Goal: Find specific page/section: Find specific page/section

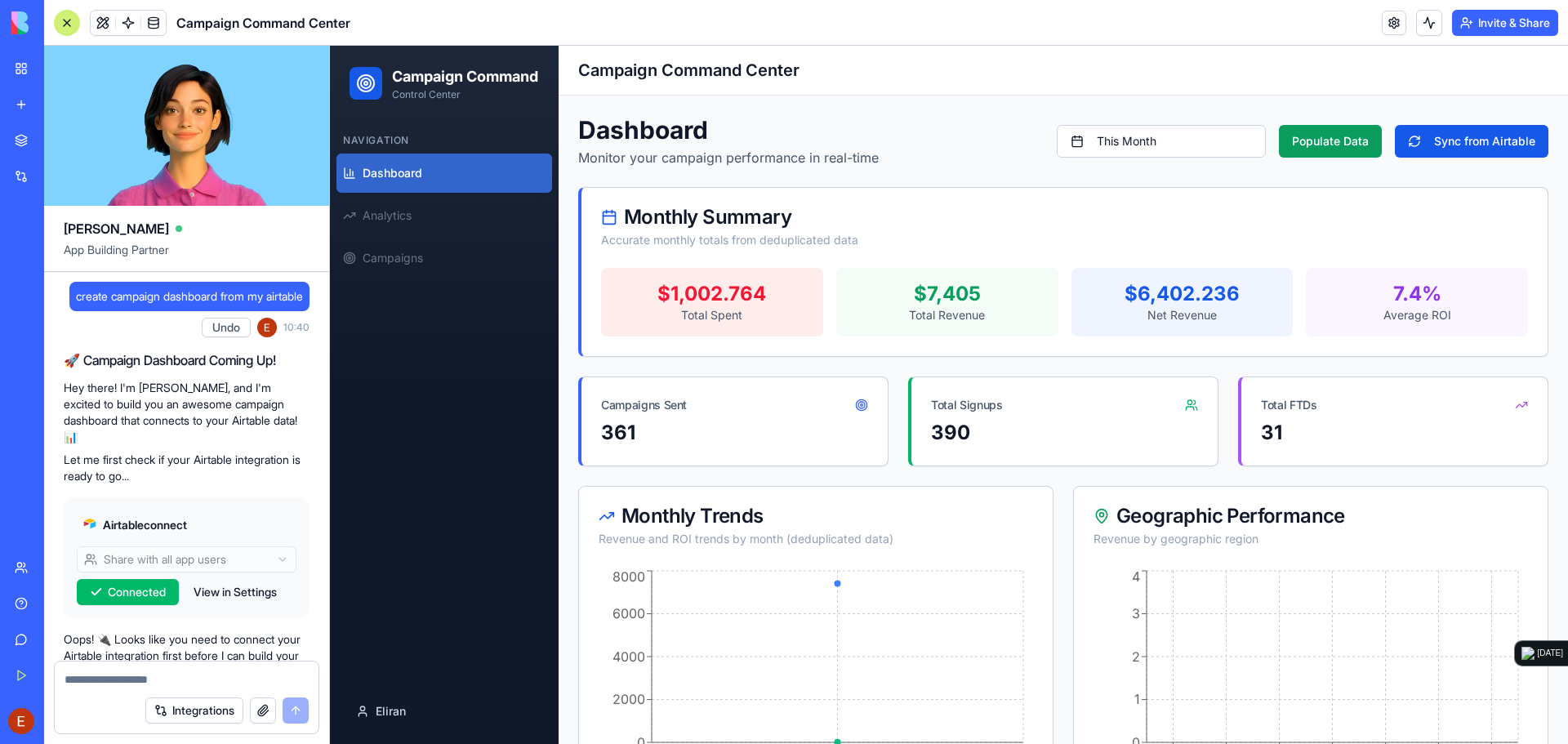
scroll to position [10538, 0]
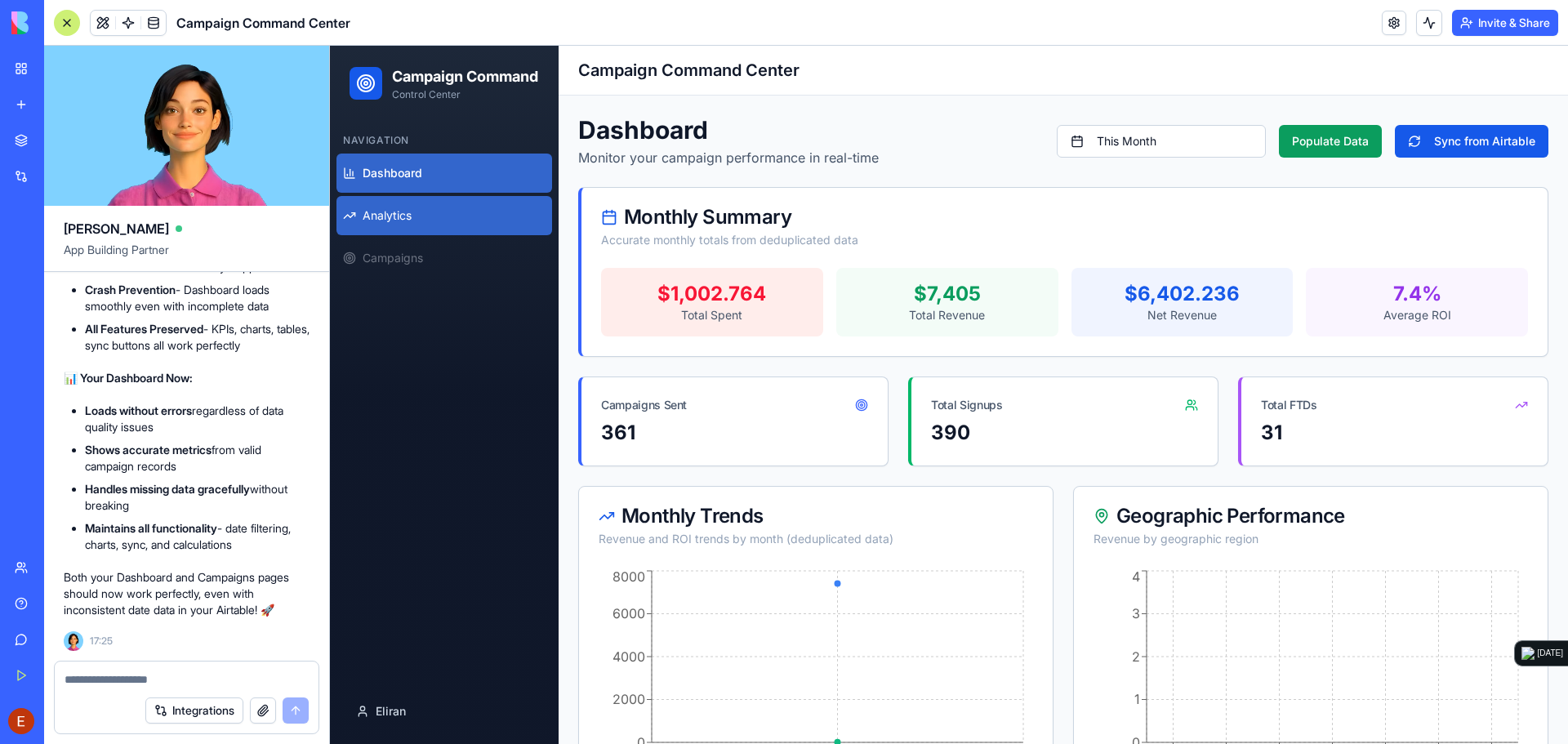
click at [374, 224] on span "Analytics" at bounding box center [387, 215] width 49 height 16
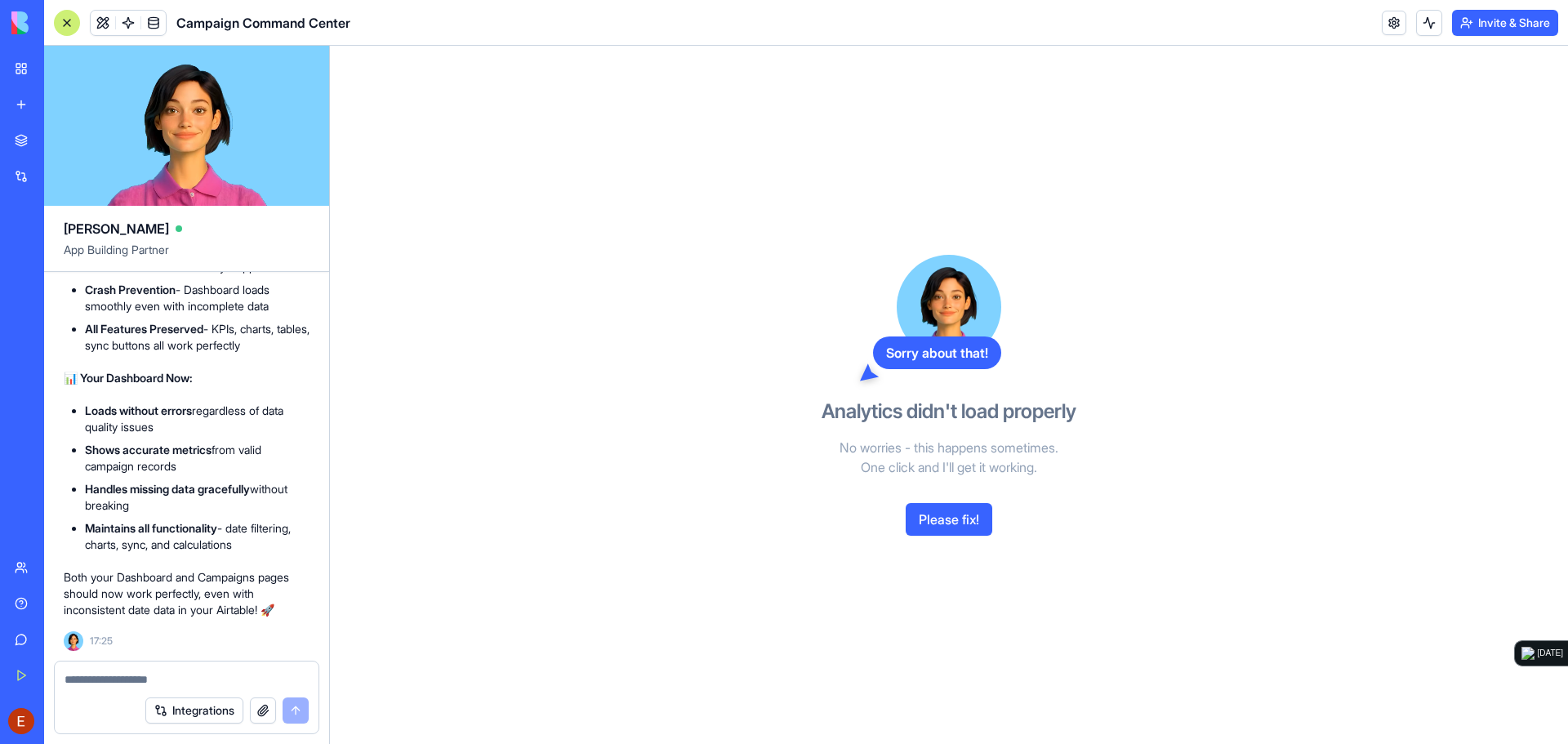
click at [73, 20] on div at bounding box center [67, 22] width 26 height 26
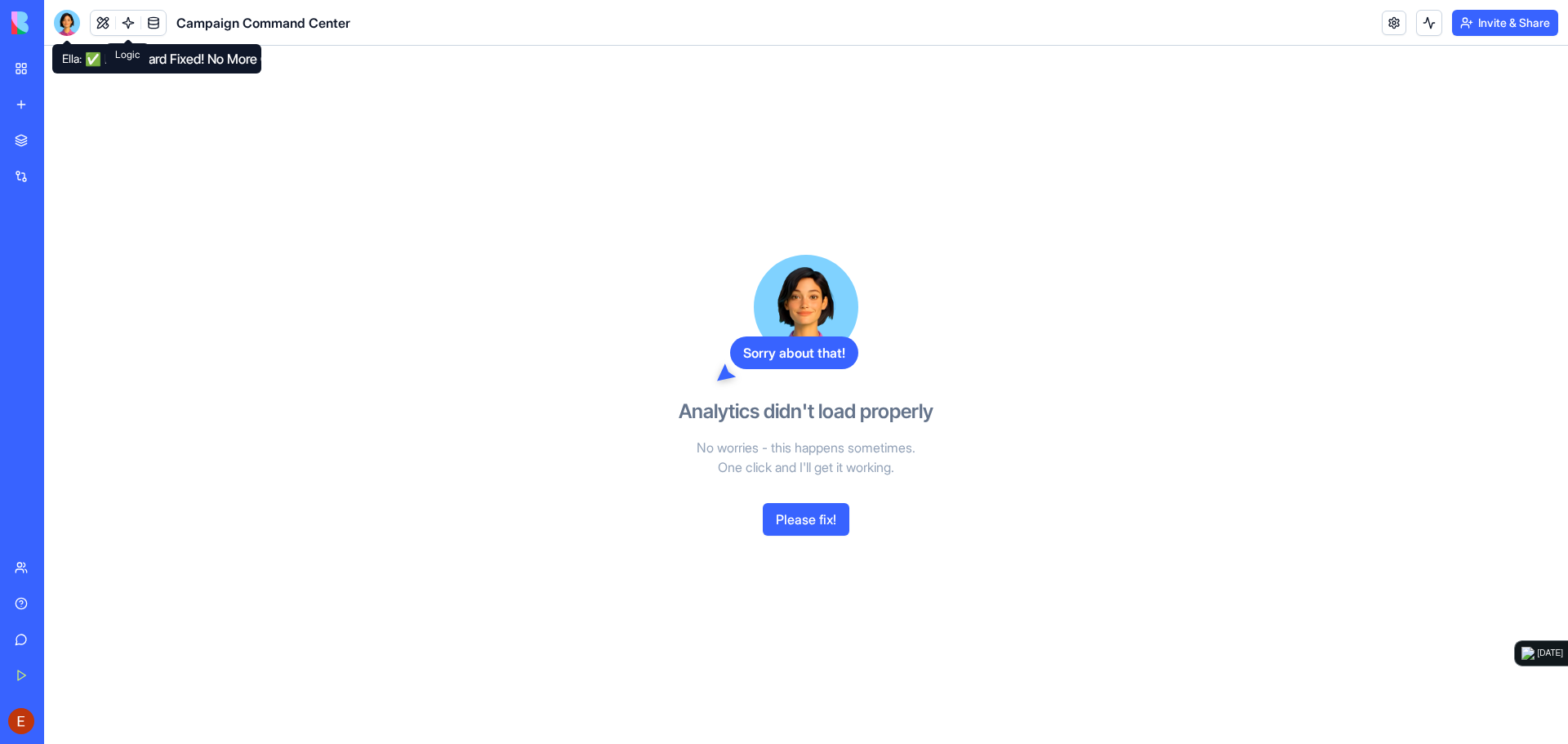
click at [108, 19] on span at bounding box center [129, 23] width 46 height 46
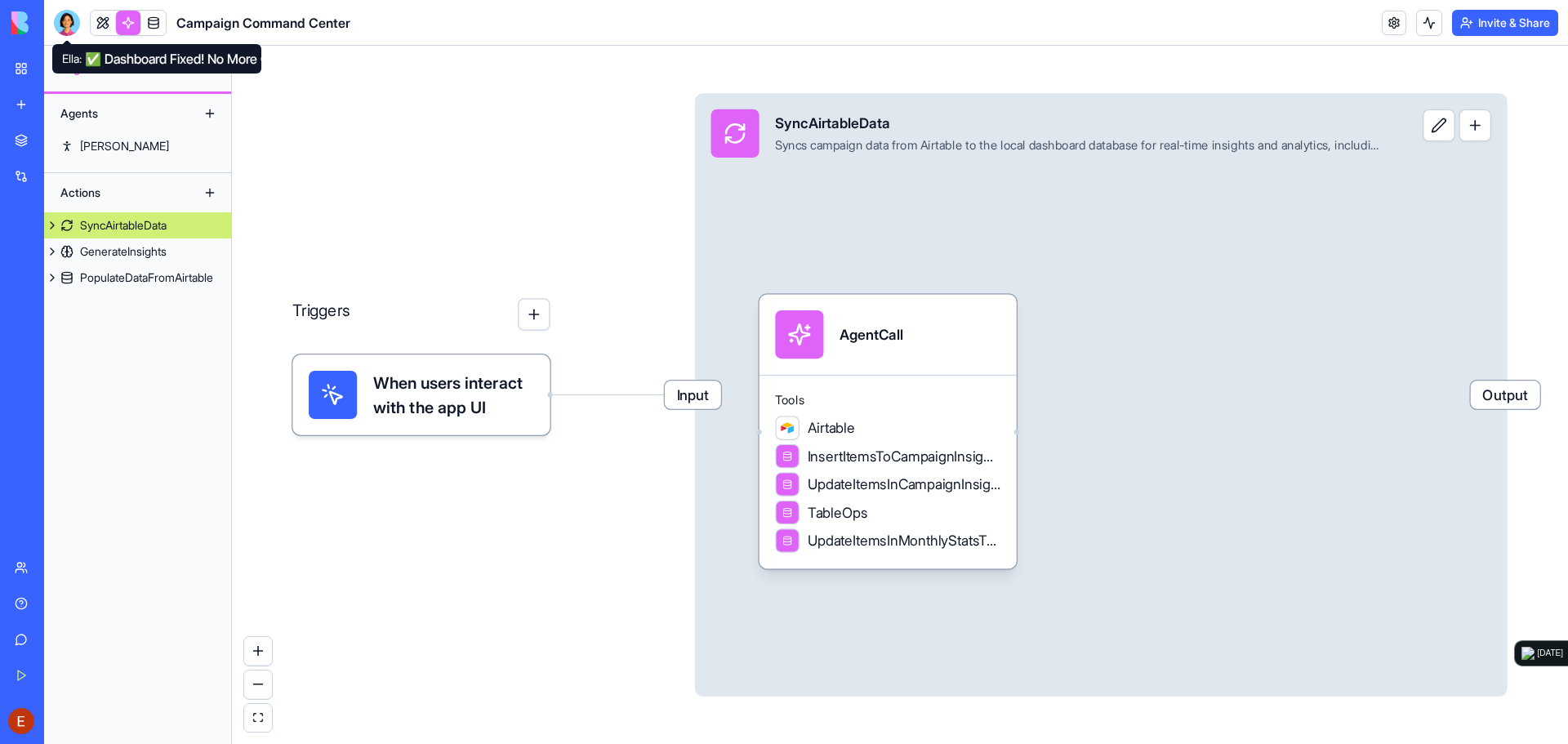
click at [101, 21] on link at bounding box center [103, 23] width 25 height 25
